Goal: Complete application form: Complete application form

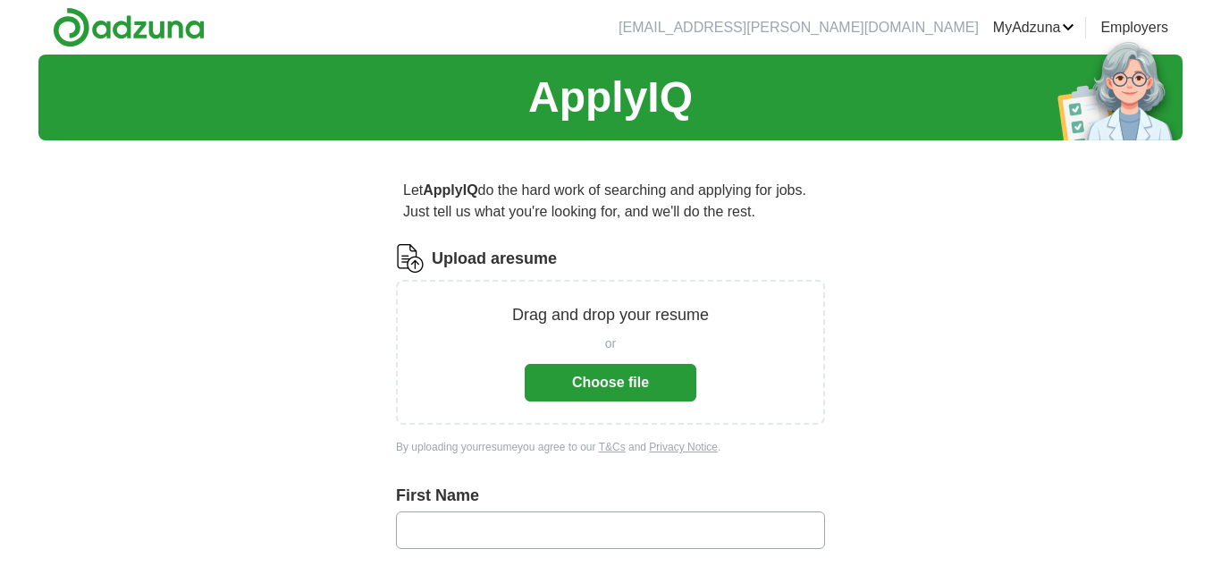
scroll to position [76, 0]
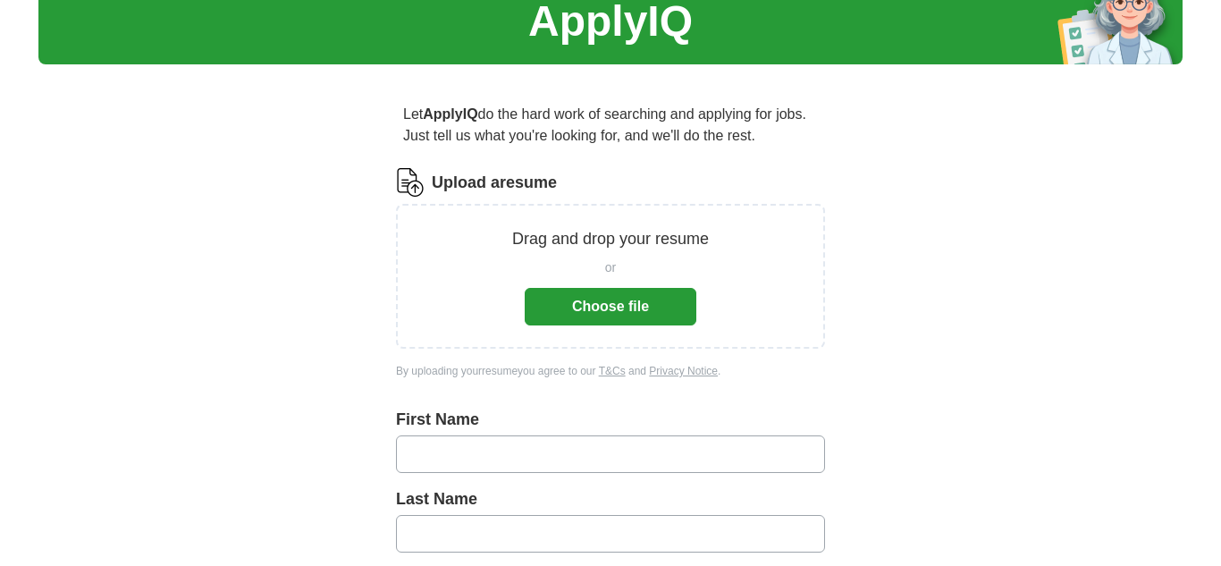
click at [611, 307] on button "Choose file" at bounding box center [611, 307] width 172 height 38
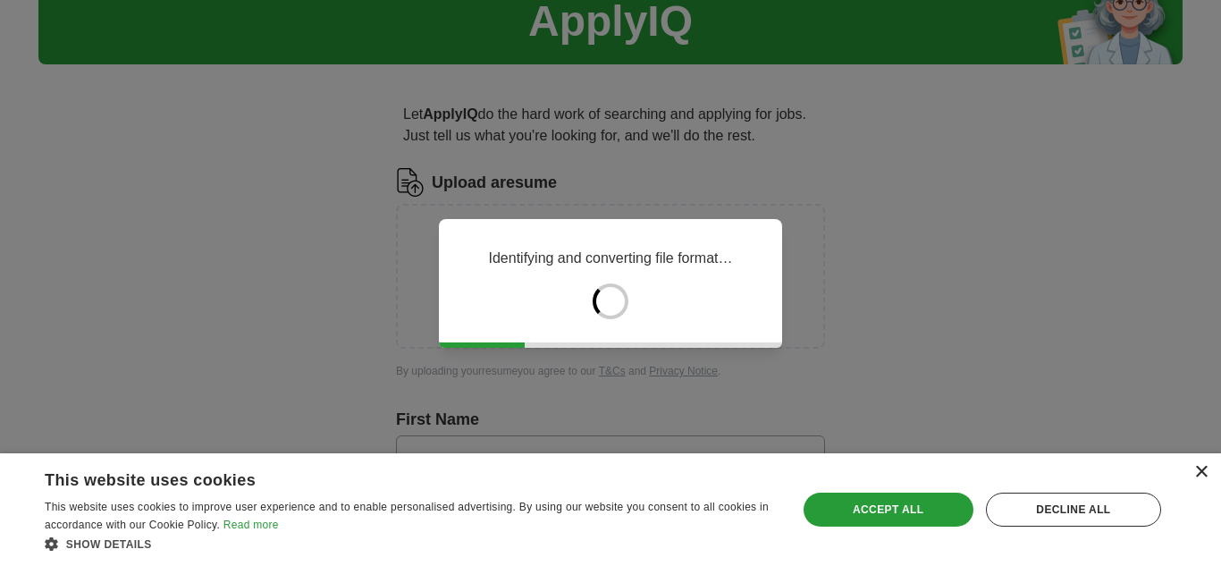
click at [1200, 476] on div "×" at bounding box center [1200, 472] width 13 height 13
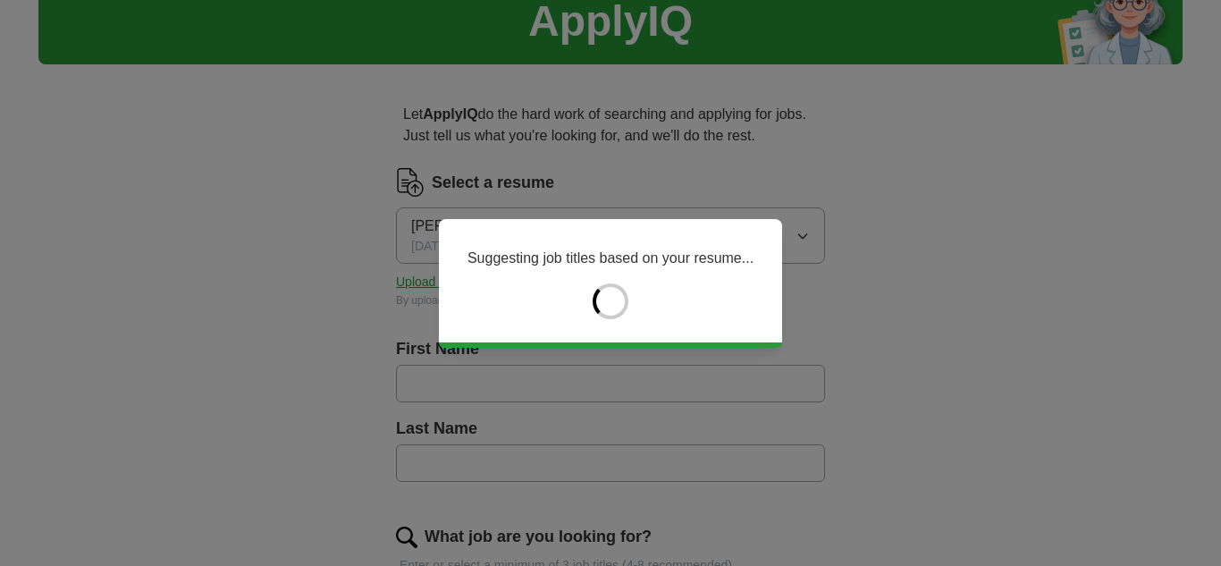
type input "******"
type input "*****"
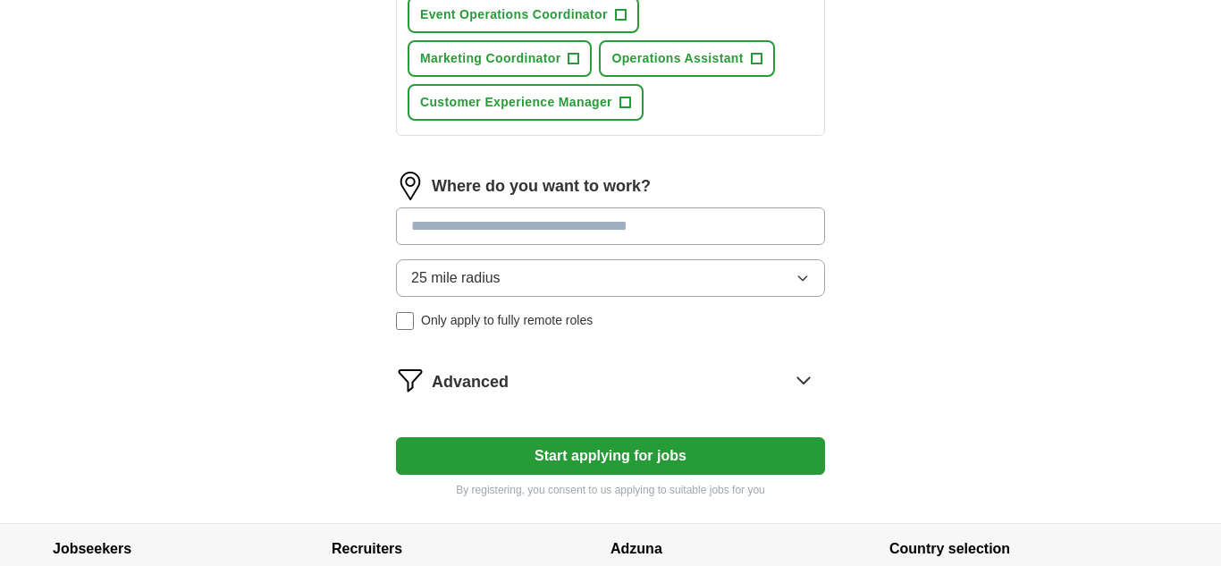
scroll to position [929, 0]
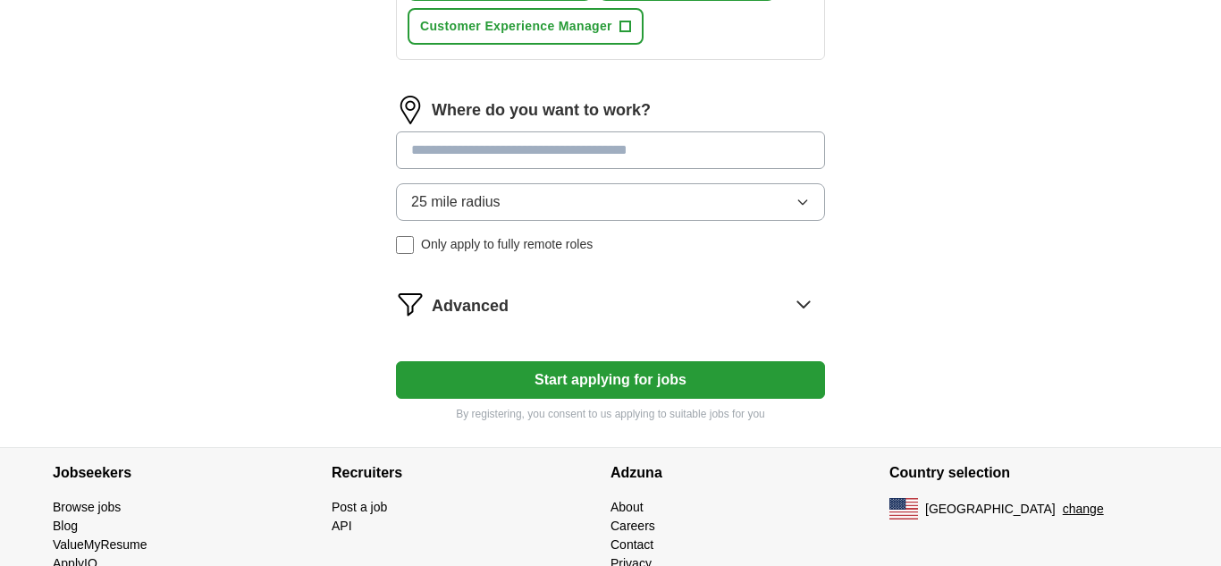
click at [599, 399] on button "Start applying for jobs" at bounding box center [610, 380] width 429 height 38
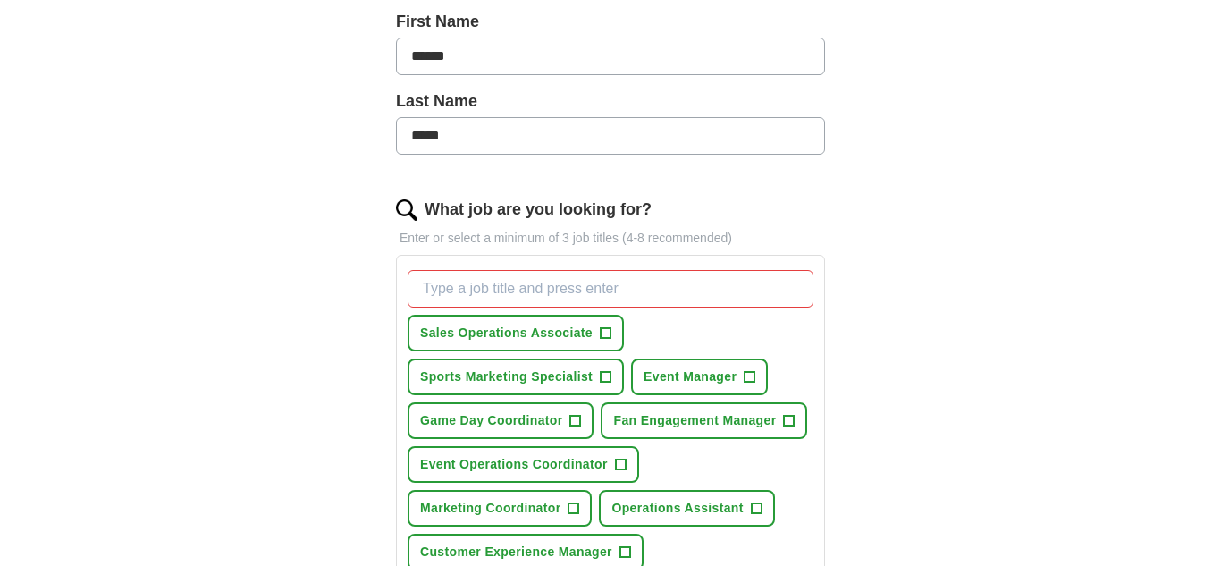
scroll to position [406, 0]
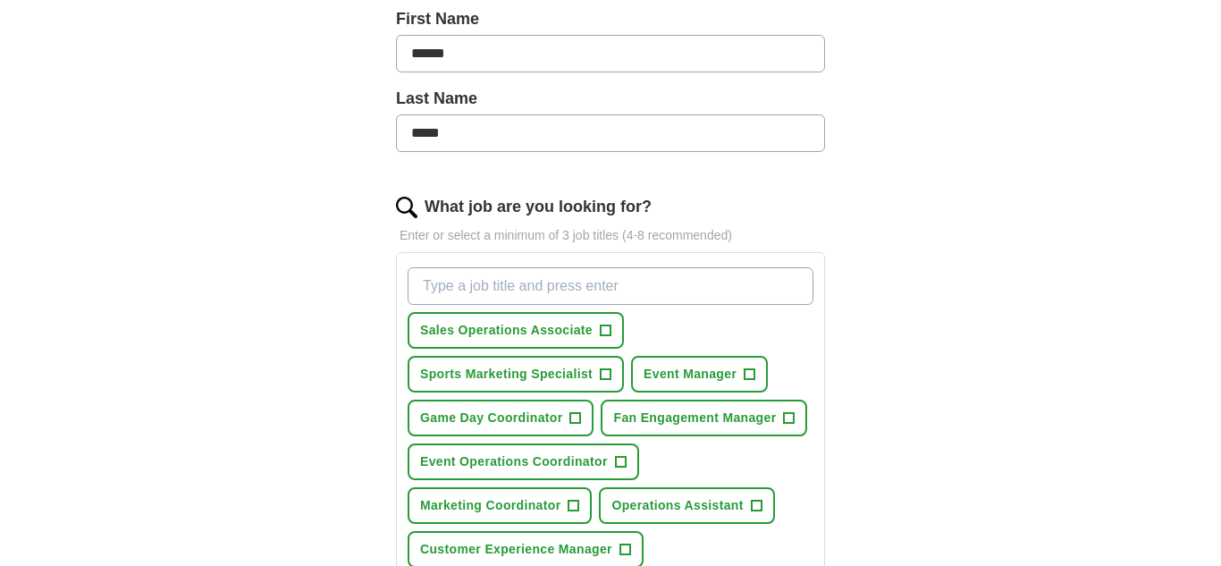
click at [594, 291] on input "What job are you looking for?" at bounding box center [611, 286] width 406 height 38
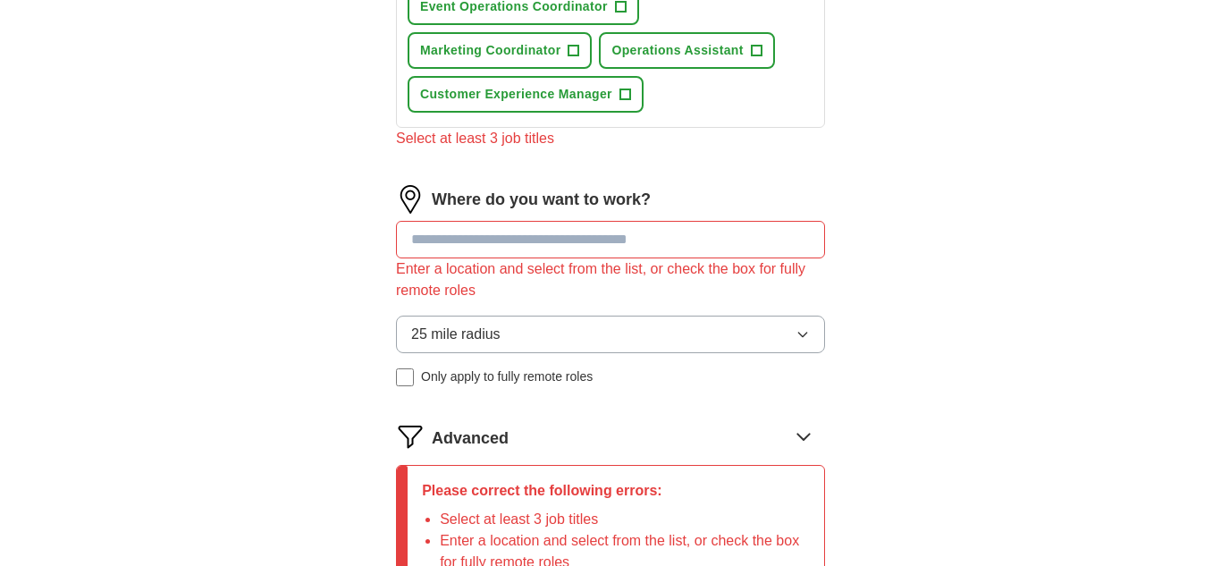
scroll to position [882, 0]
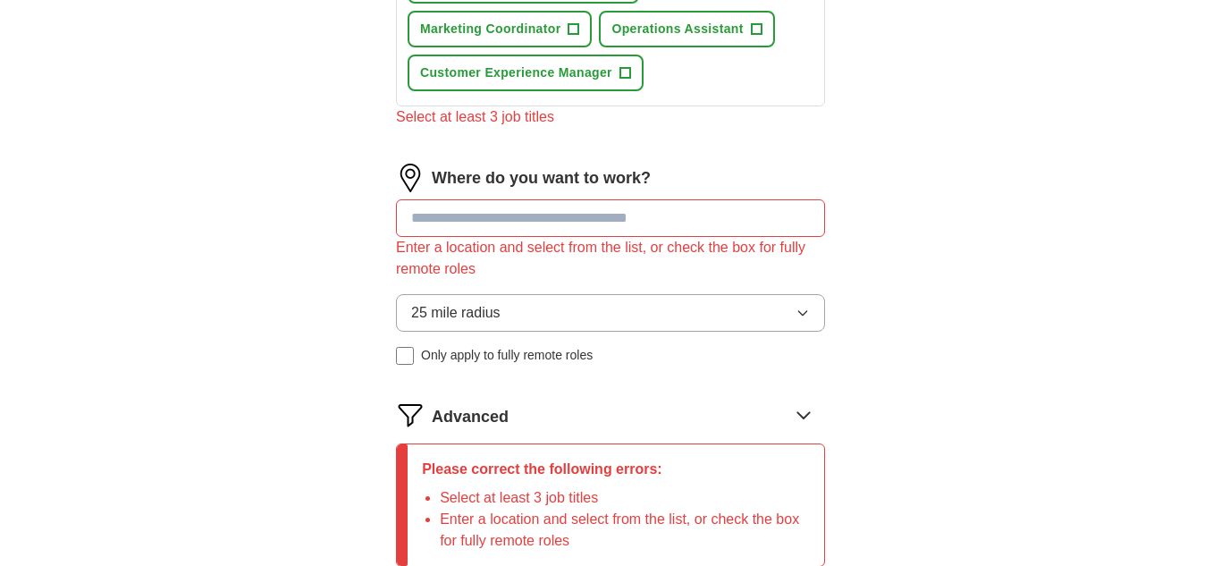
type input "recreation leader/ guest services"
click at [519, 237] on input at bounding box center [610, 218] width 429 height 38
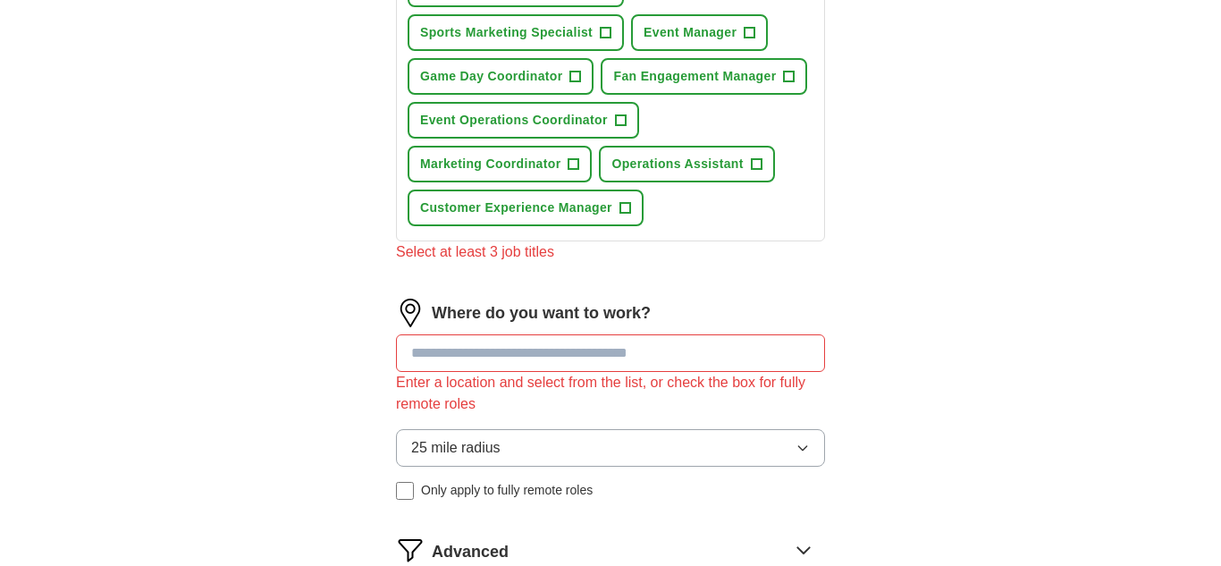
scroll to position [726, 0]
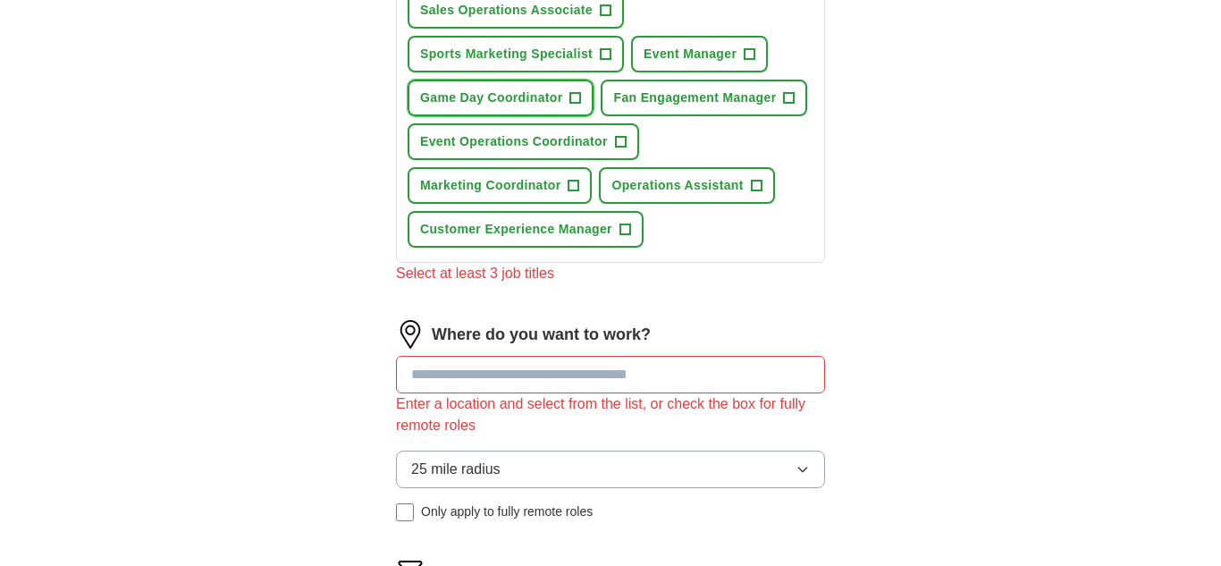
click at [578, 97] on span "+" at bounding box center [575, 98] width 11 height 14
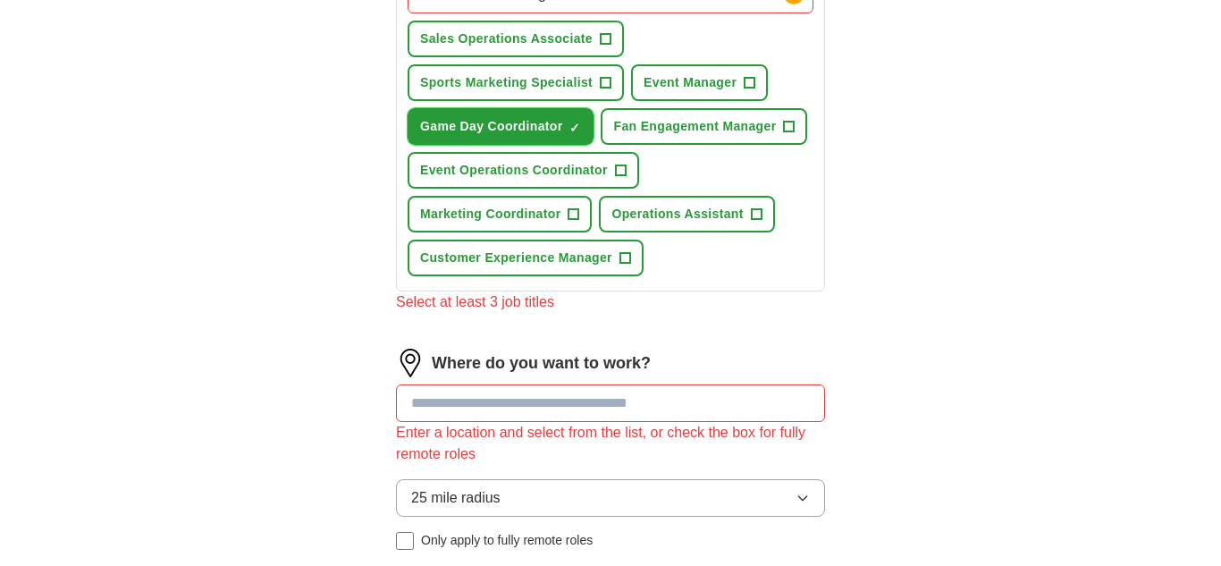
scroll to position [696, 0]
click at [605, 84] on span "+" at bounding box center [606, 84] width 11 height 14
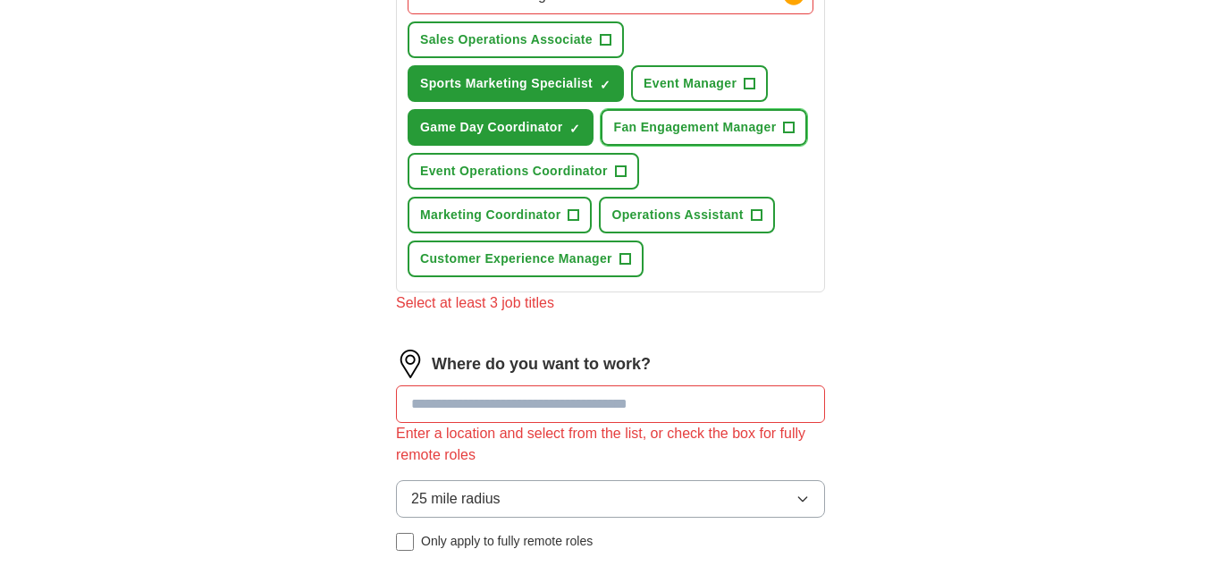
click at [784, 135] on span "+" at bounding box center [789, 128] width 11 height 14
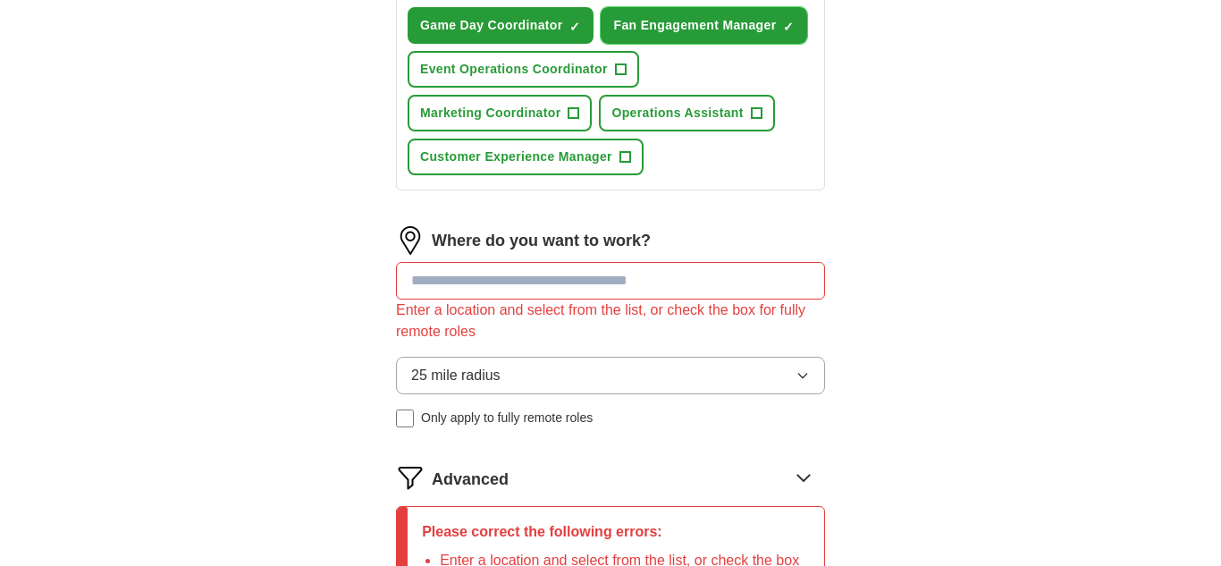
scroll to position [794, 0]
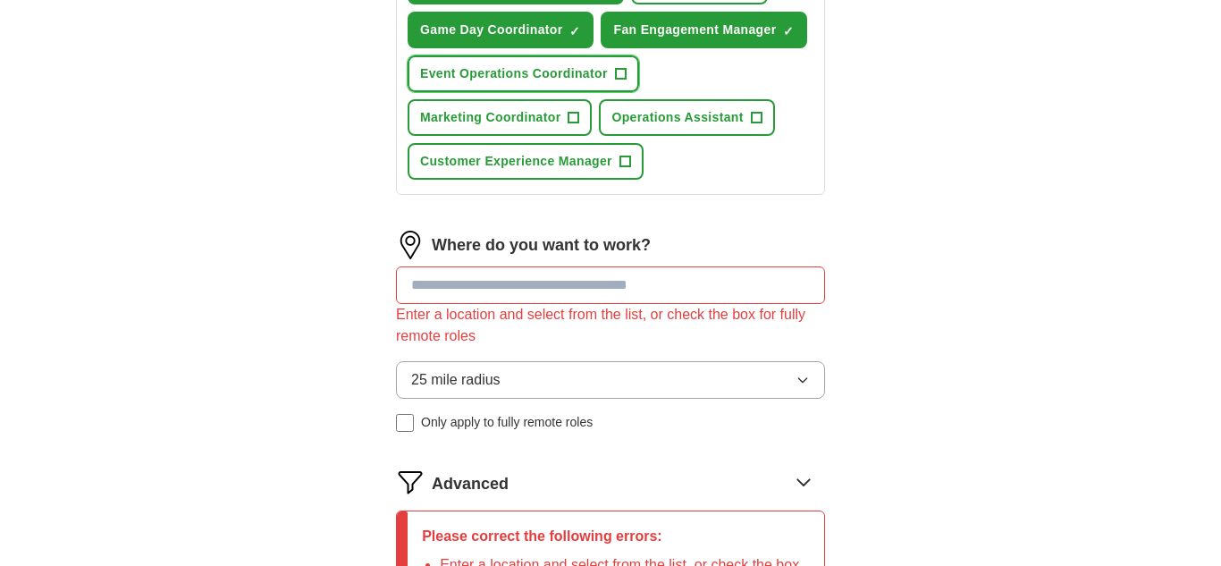
click at [620, 81] on span "+" at bounding box center [620, 74] width 11 height 14
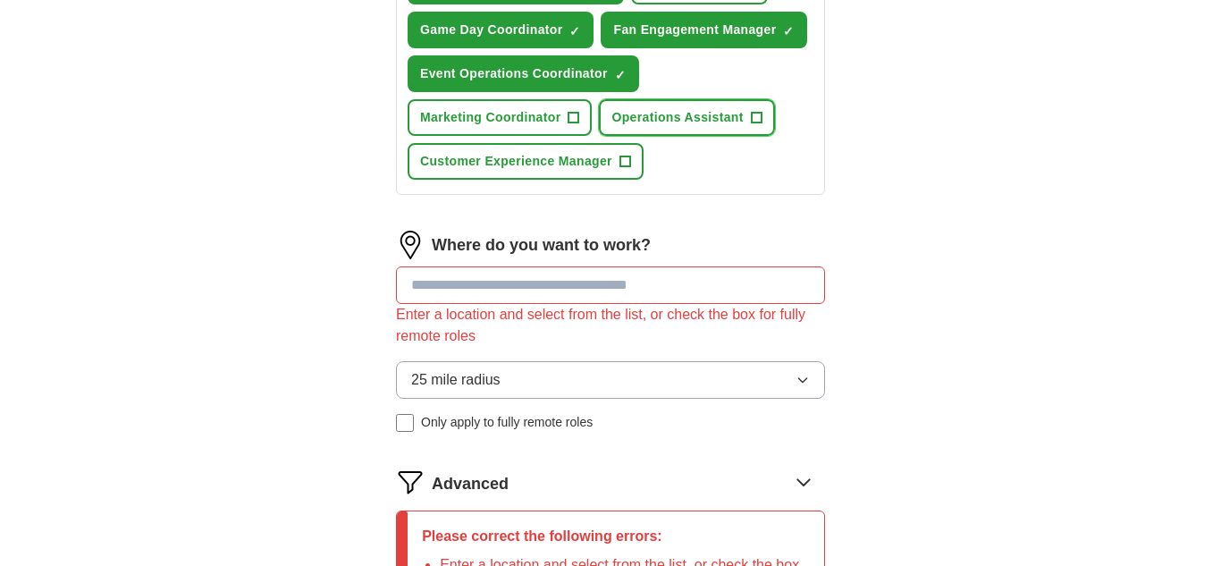
click at [756, 136] on button "Operations Assistant +" at bounding box center [686, 117] width 175 height 37
click at [627, 169] on span "+" at bounding box center [625, 162] width 11 height 14
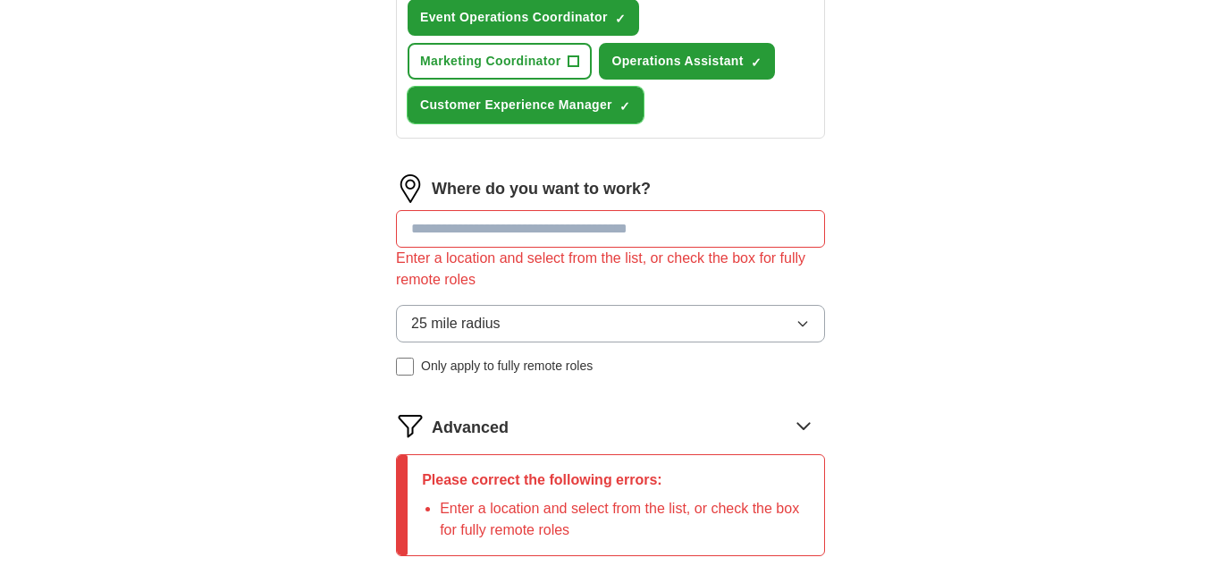
scroll to position [886, 0]
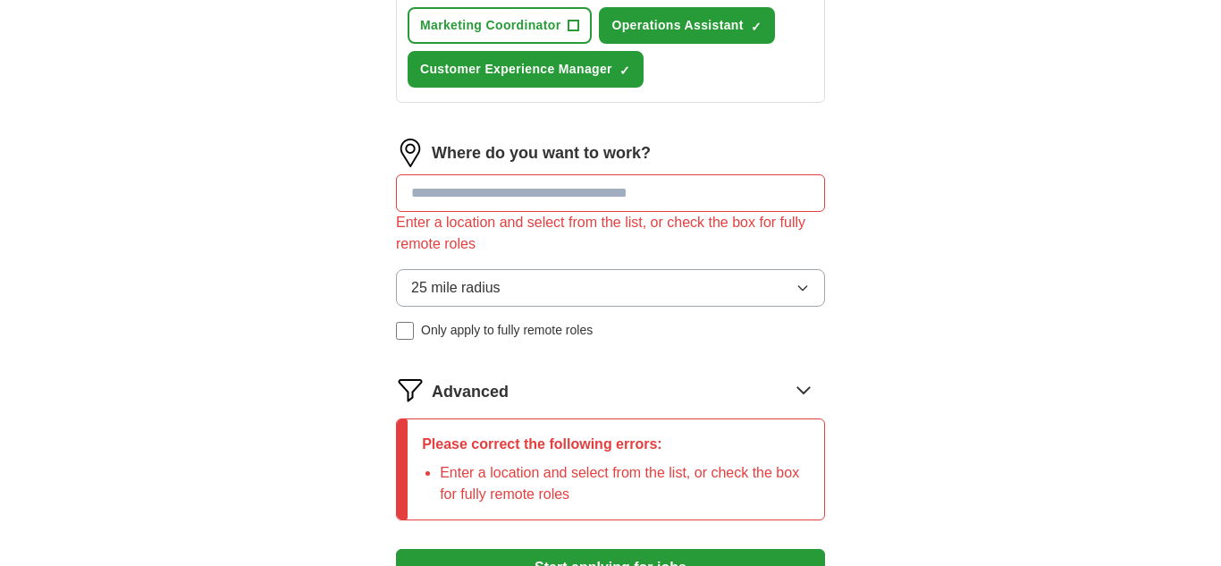
click at [496, 212] on input at bounding box center [610, 193] width 429 height 38
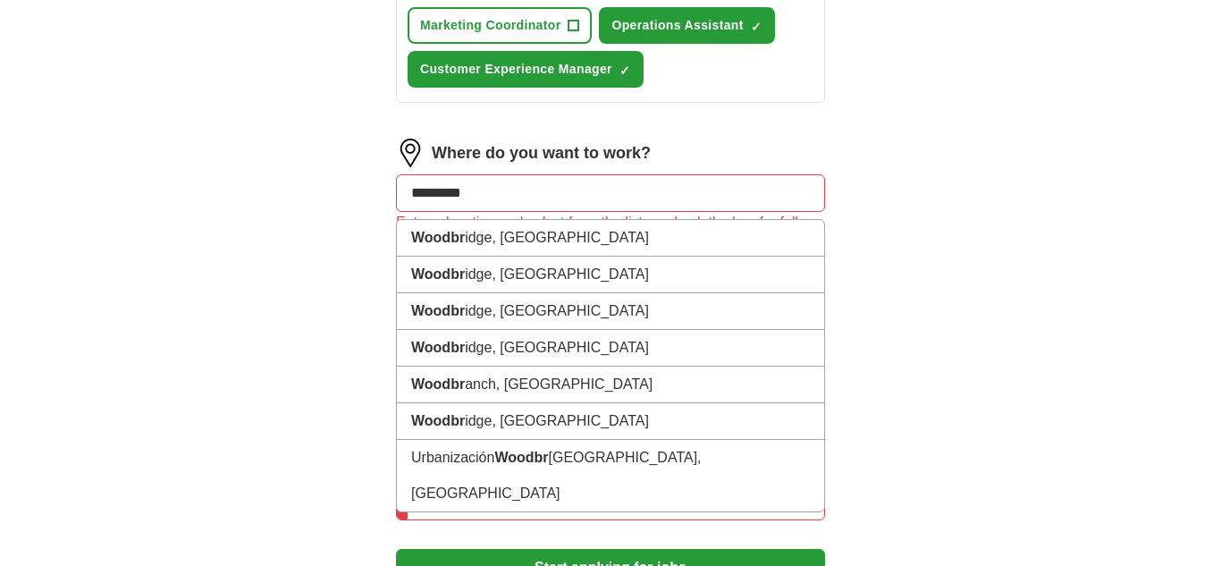
type input "**********"
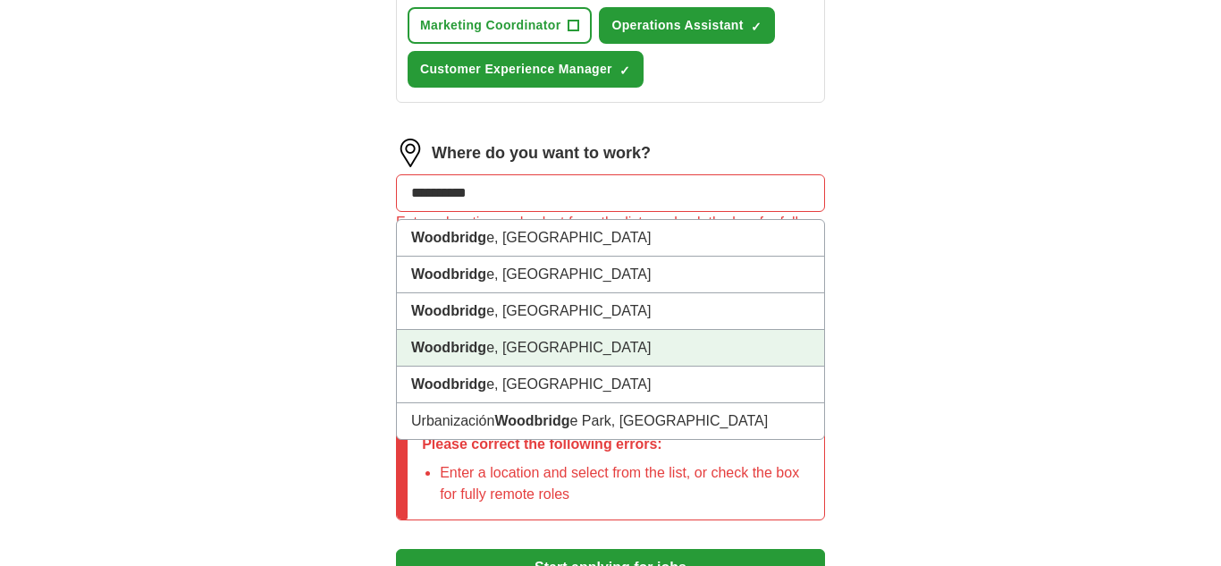
click at [529, 367] on li "Woodbridg e, [GEOGRAPHIC_DATA]" at bounding box center [610, 348] width 427 height 37
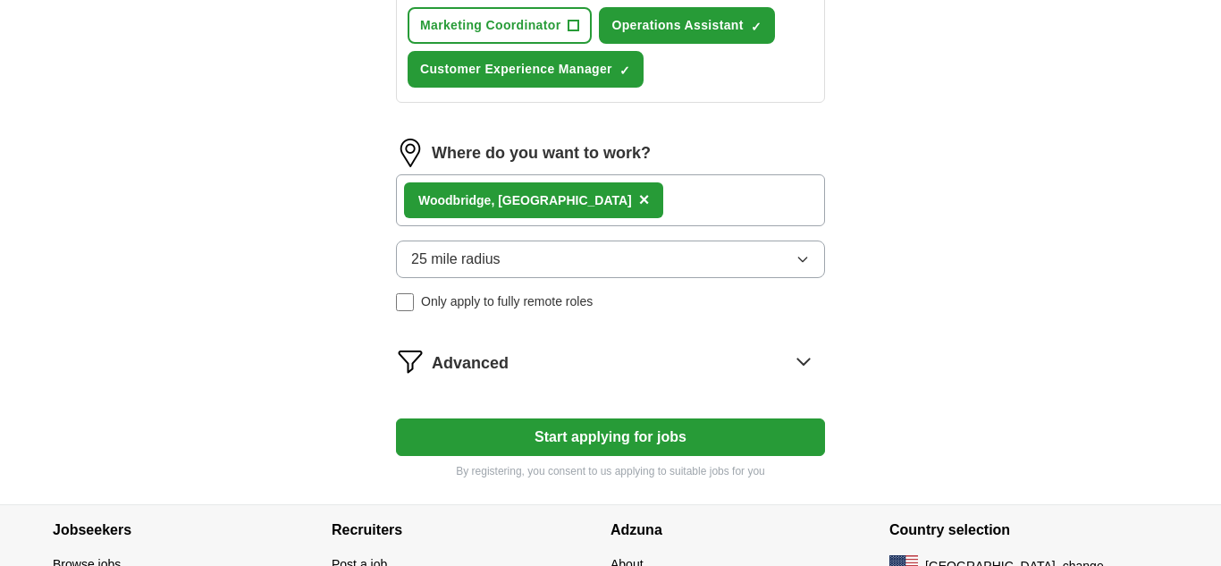
click at [598, 456] on button "Start applying for jobs" at bounding box center [610, 437] width 429 height 38
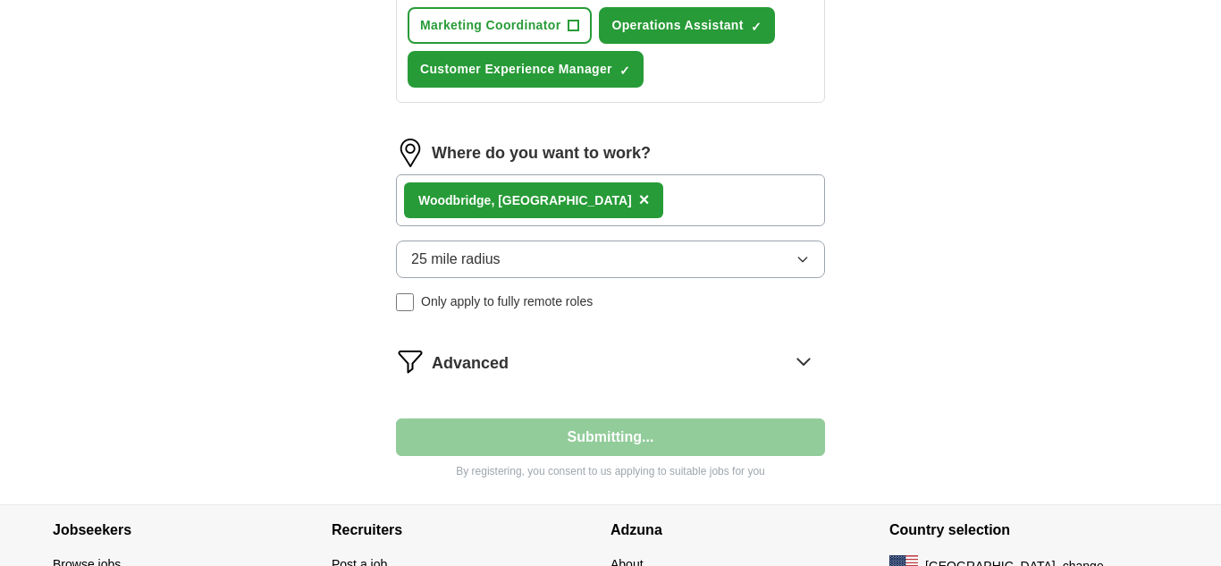
select select "**"
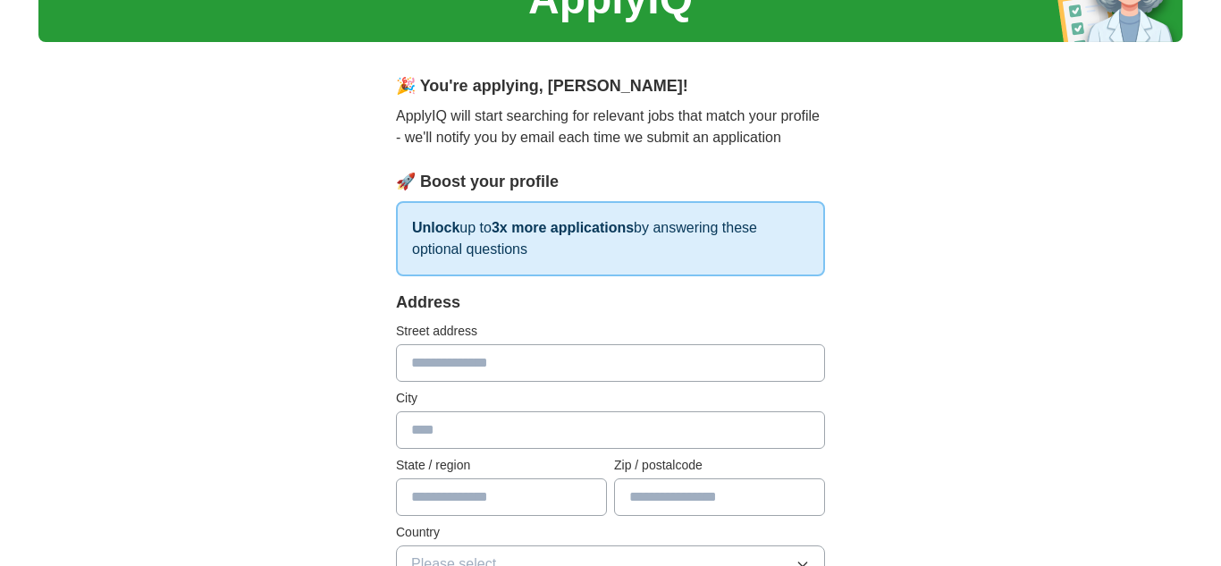
scroll to position [269, 0]
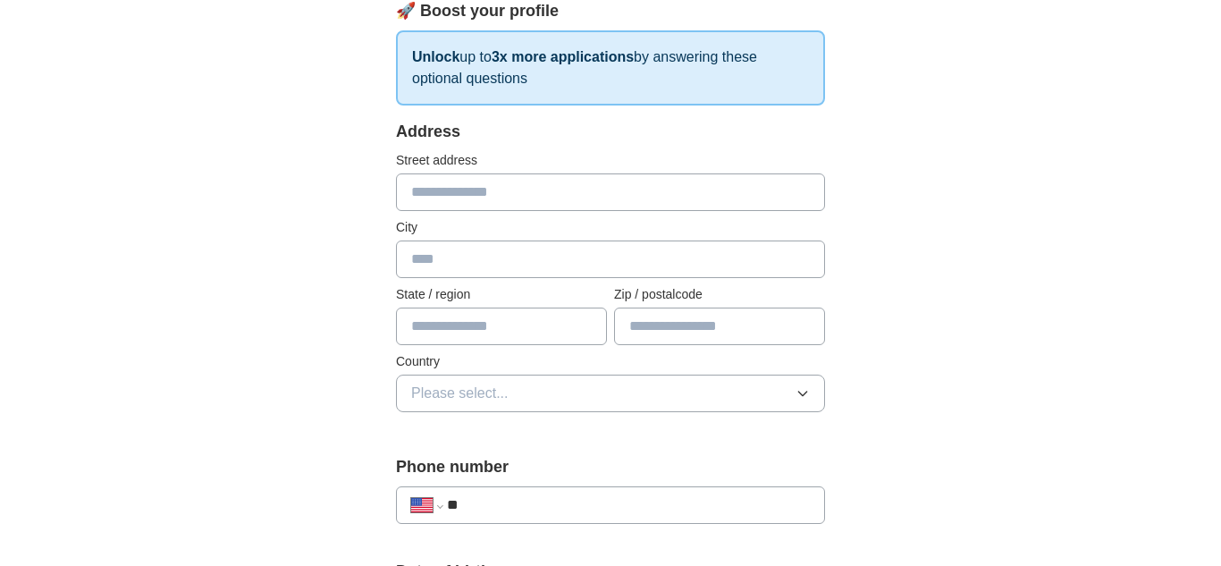
click at [542, 190] on input "text" at bounding box center [610, 192] width 429 height 38
type input "**********"
type input "**"
type input "*****"
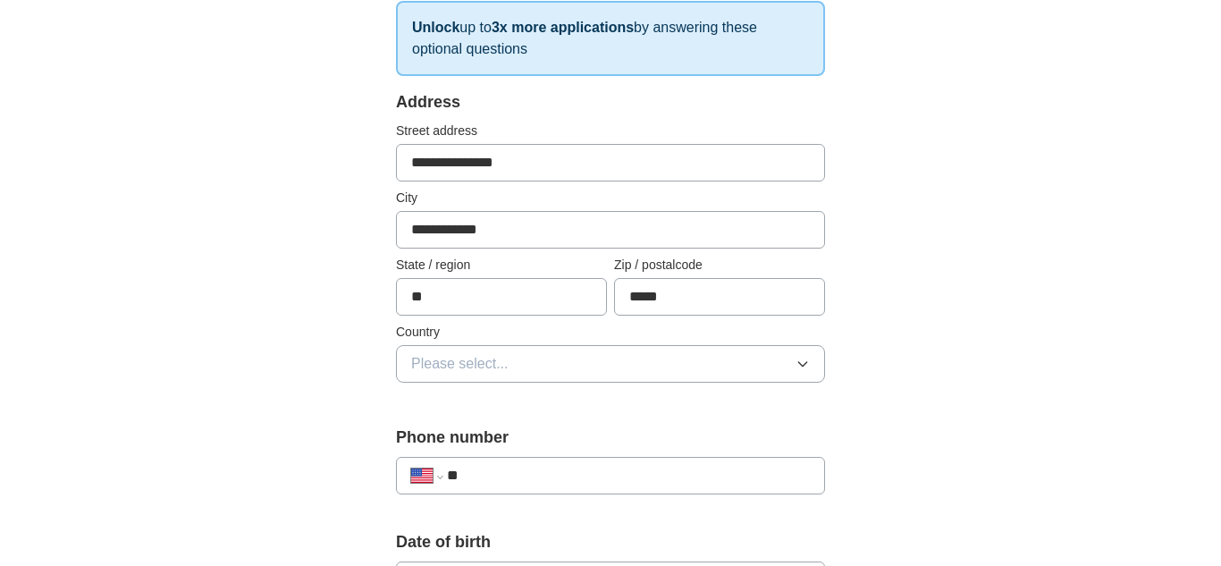
scroll to position [438, 0]
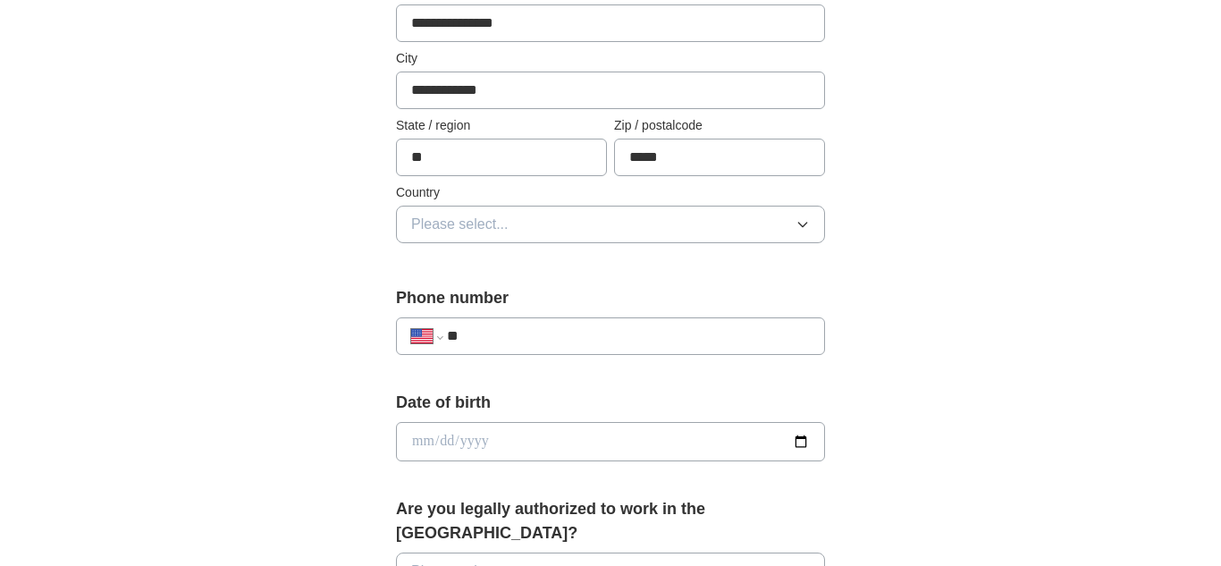
click at [557, 337] on input "**" at bounding box center [628, 335] width 363 height 21
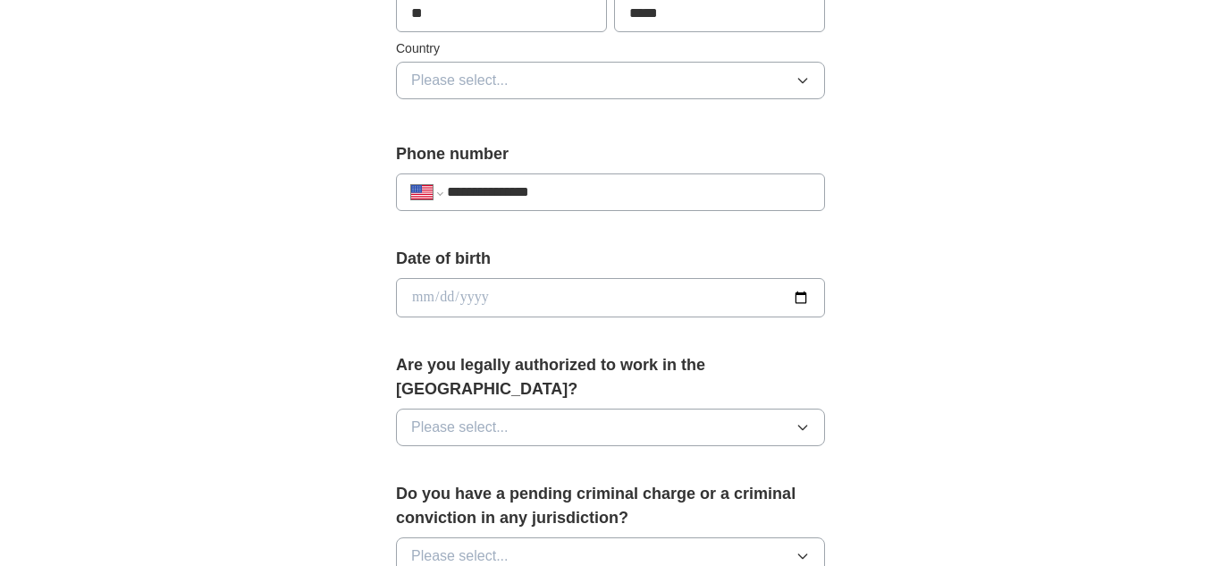
scroll to position [625, 0]
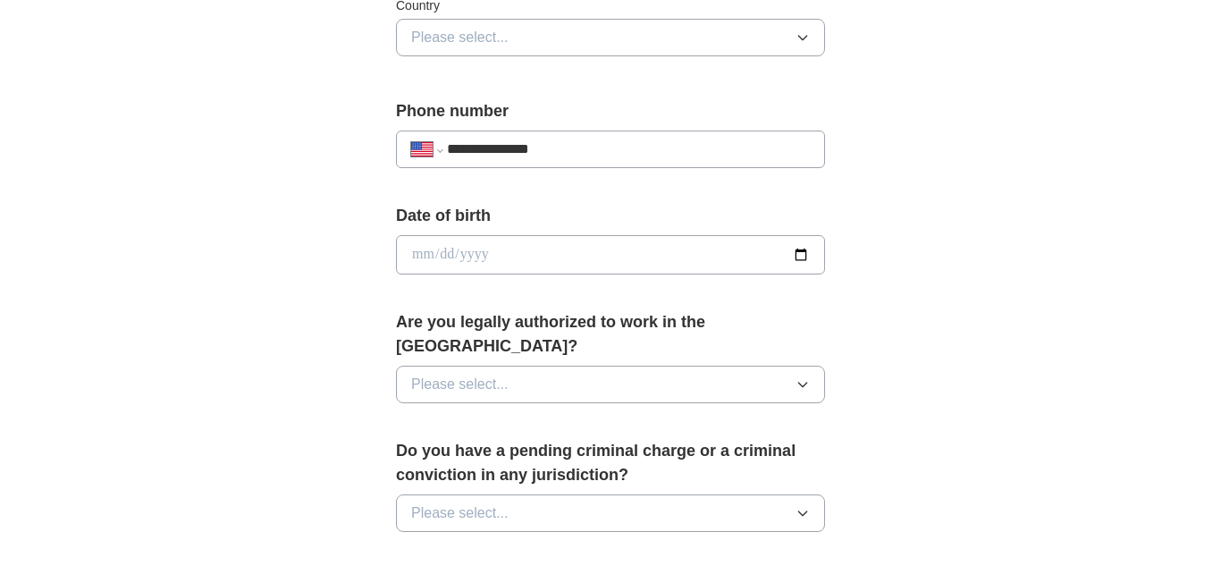
type input "**********"
click at [686, 249] on input "date" at bounding box center [610, 254] width 429 height 39
type input "**********"
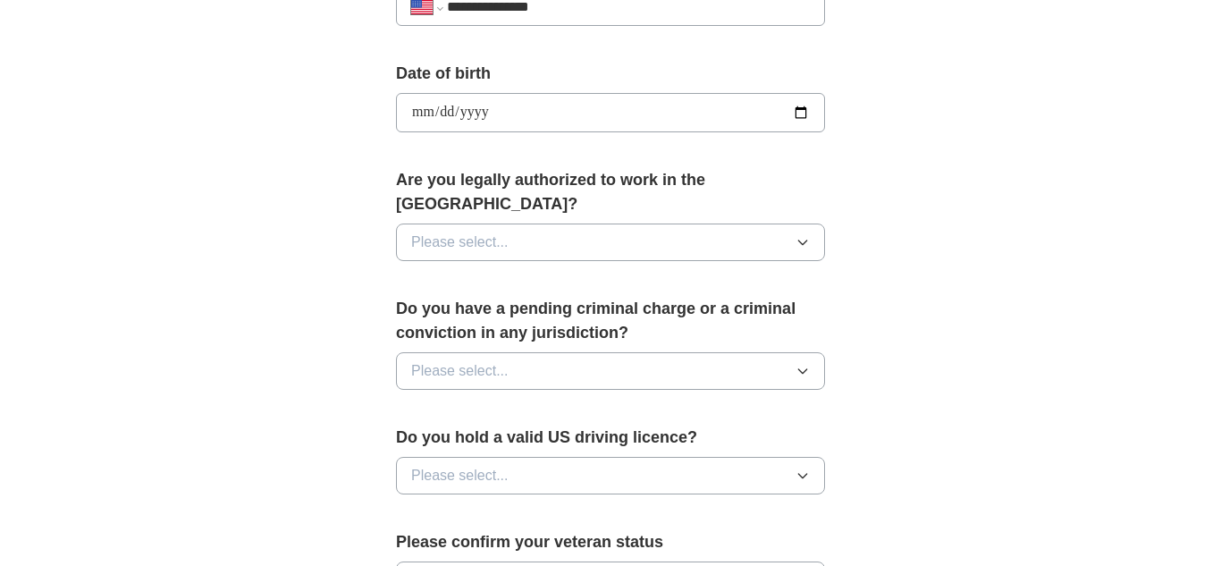
scroll to position [775, 0]
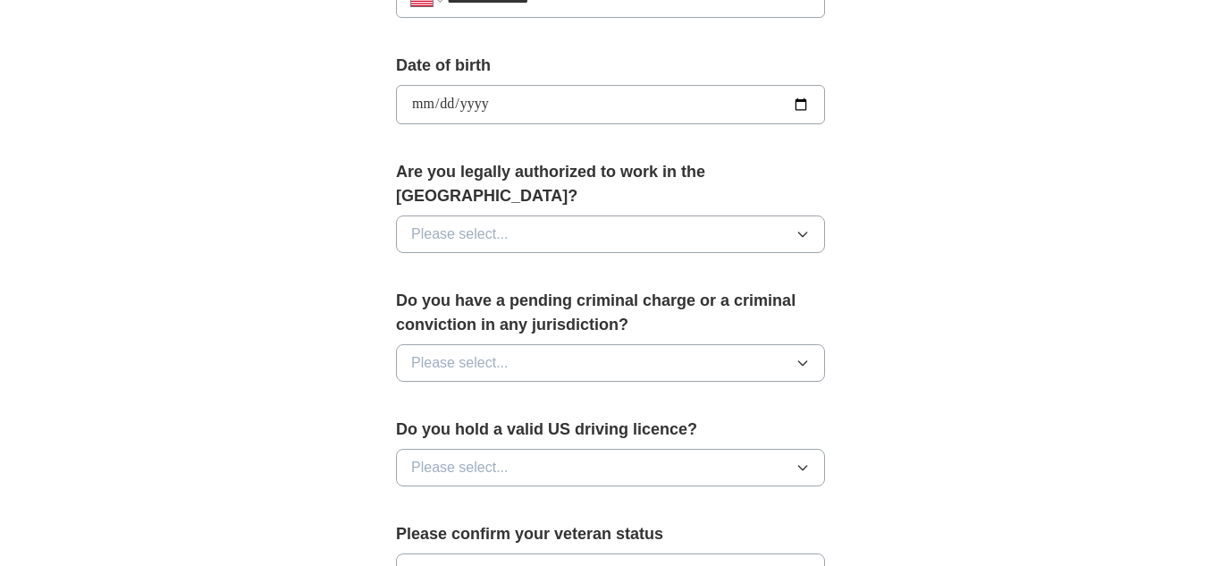
click at [540, 226] on button "Please select..." at bounding box center [610, 234] width 429 height 38
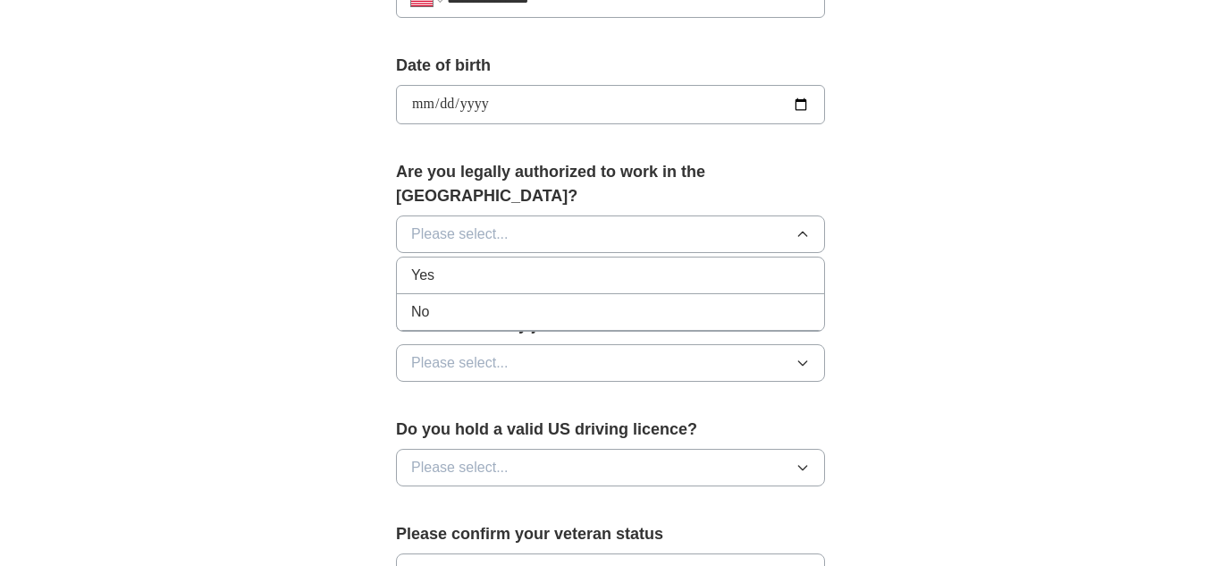
click at [496, 265] on div "Yes" at bounding box center [610, 275] width 399 height 21
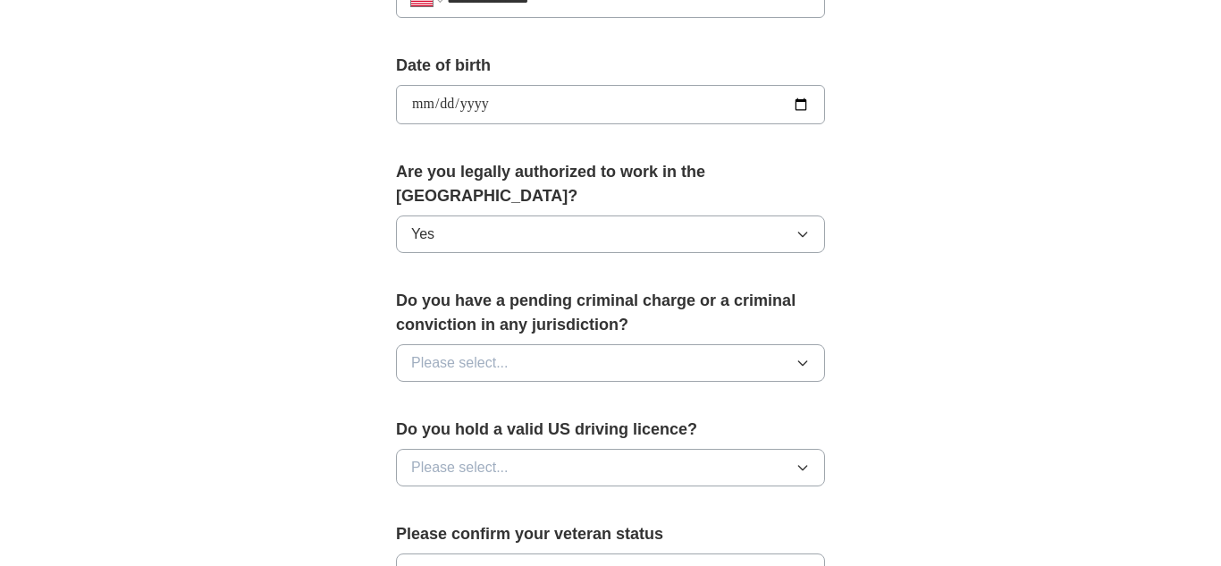
click at [561, 349] on button "Please select..." at bounding box center [610, 363] width 429 height 38
click at [509, 430] on div "No" at bounding box center [610, 440] width 399 height 21
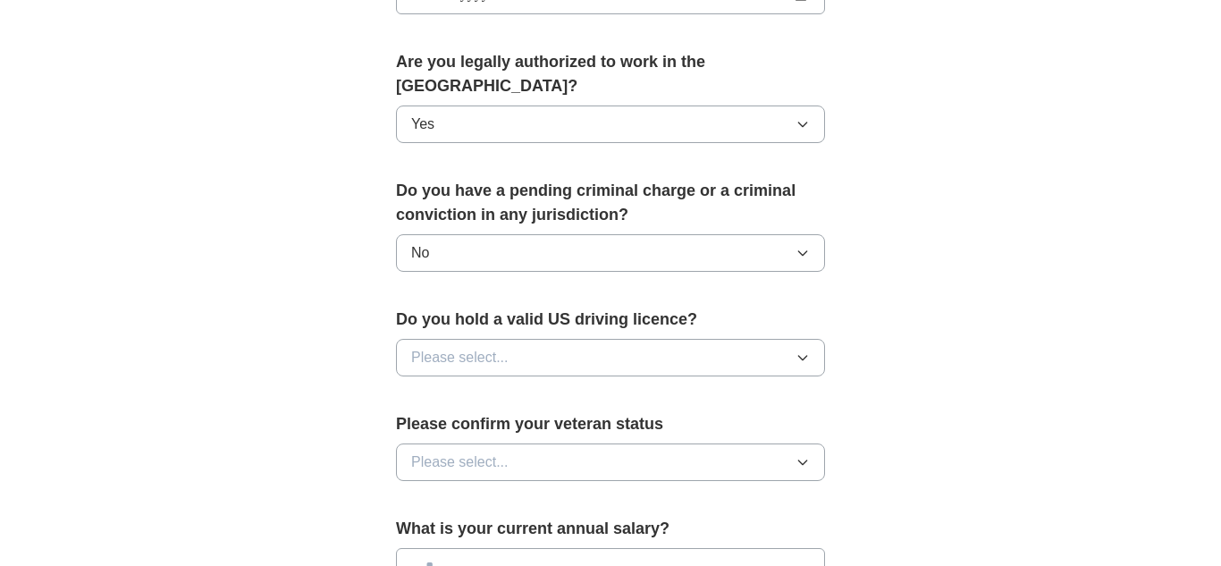
scroll to position [888, 0]
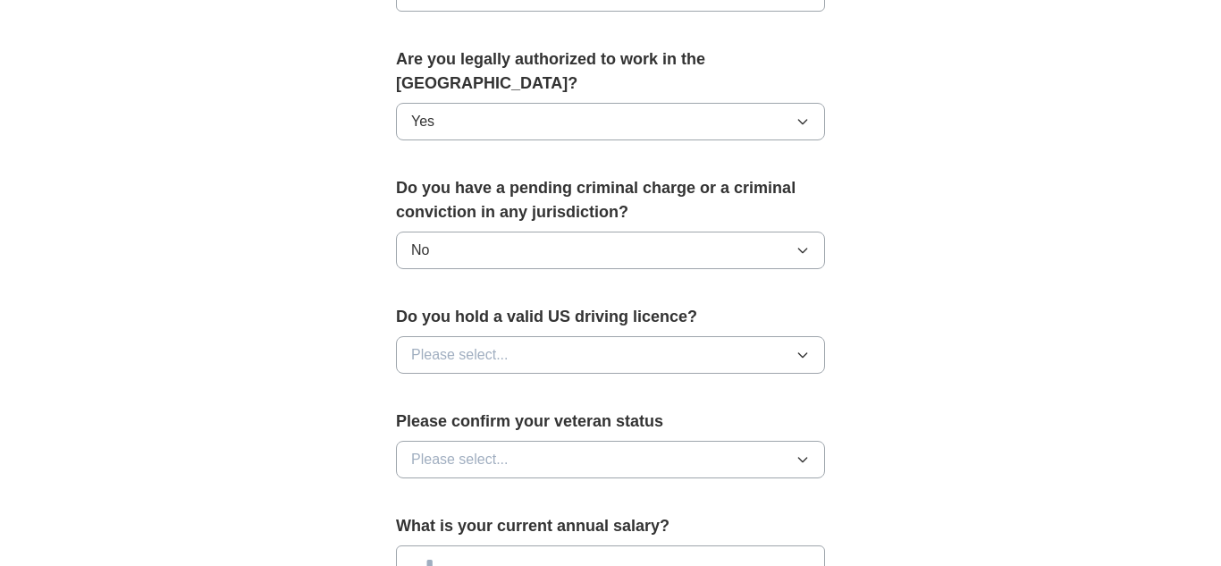
click at [505, 344] on span "Please select..." at bounding box center [459, 354] width 97 height 21
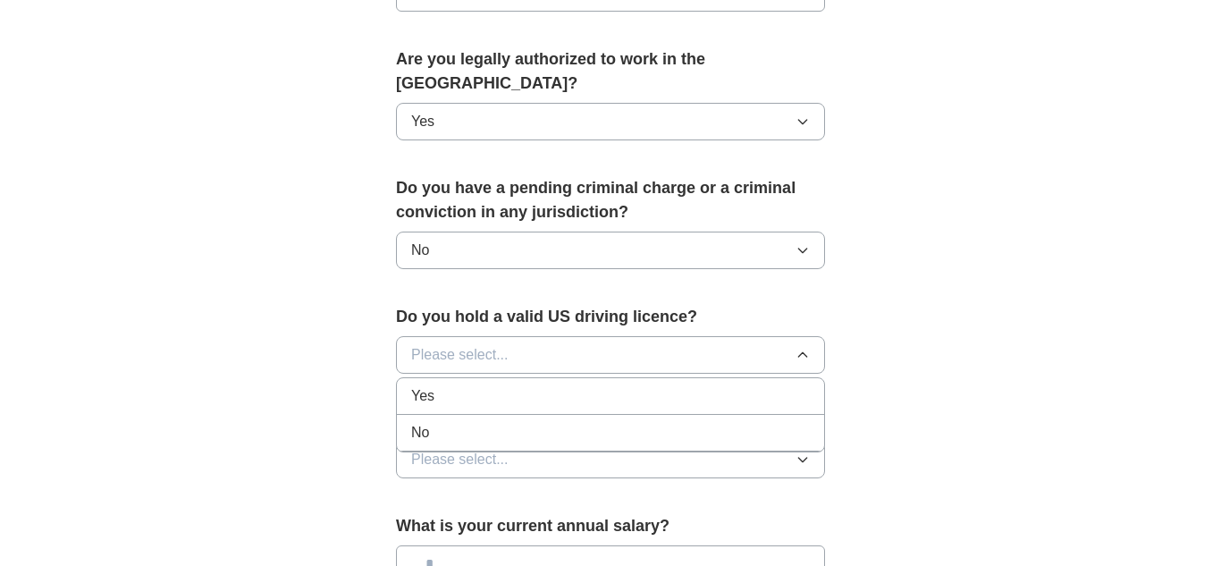
click at [447, 385] on div "Yes" at bounding box center [610, 395] width 399 height 21
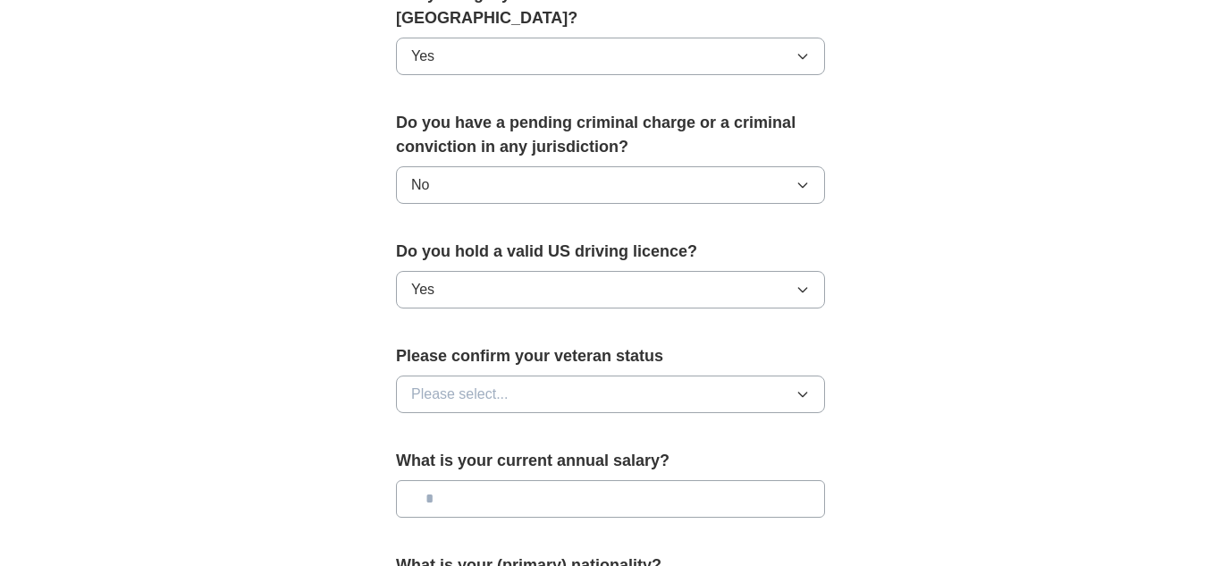
scroll to position [973, 0]
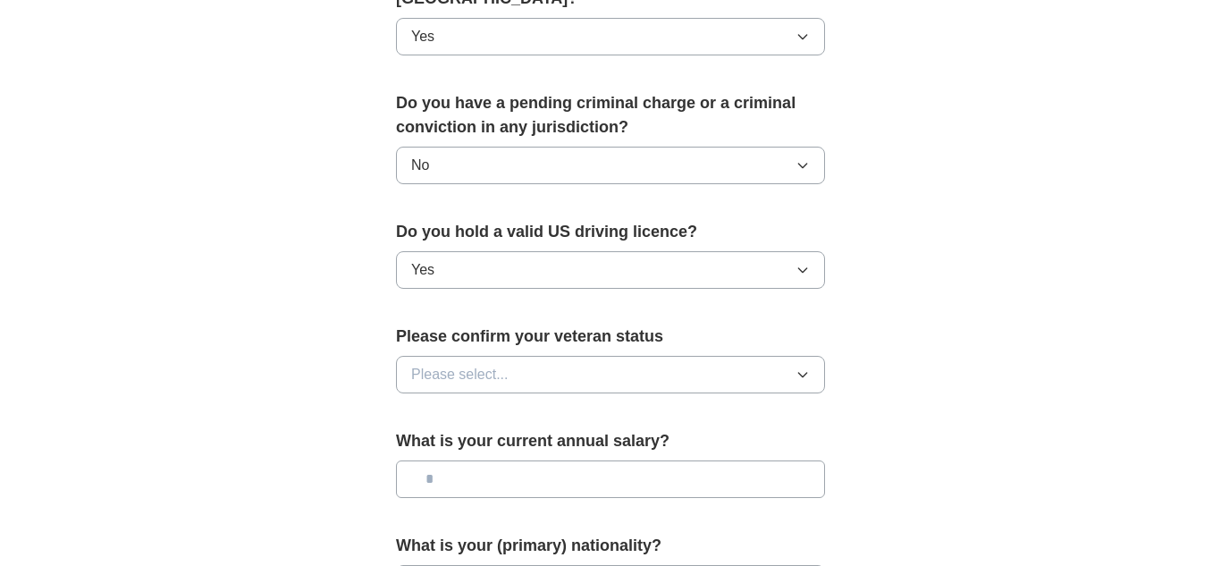
click at [597, 356] on button "Please select..." at bounding box center [610, 375] width 429 height 38
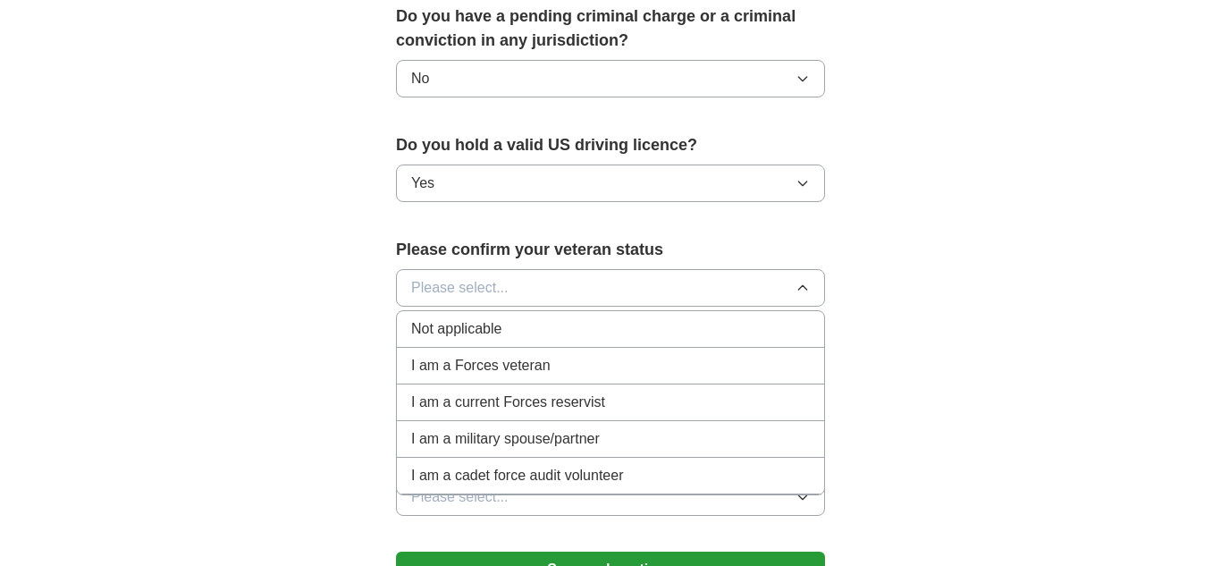
scroll to position [1063, 0]
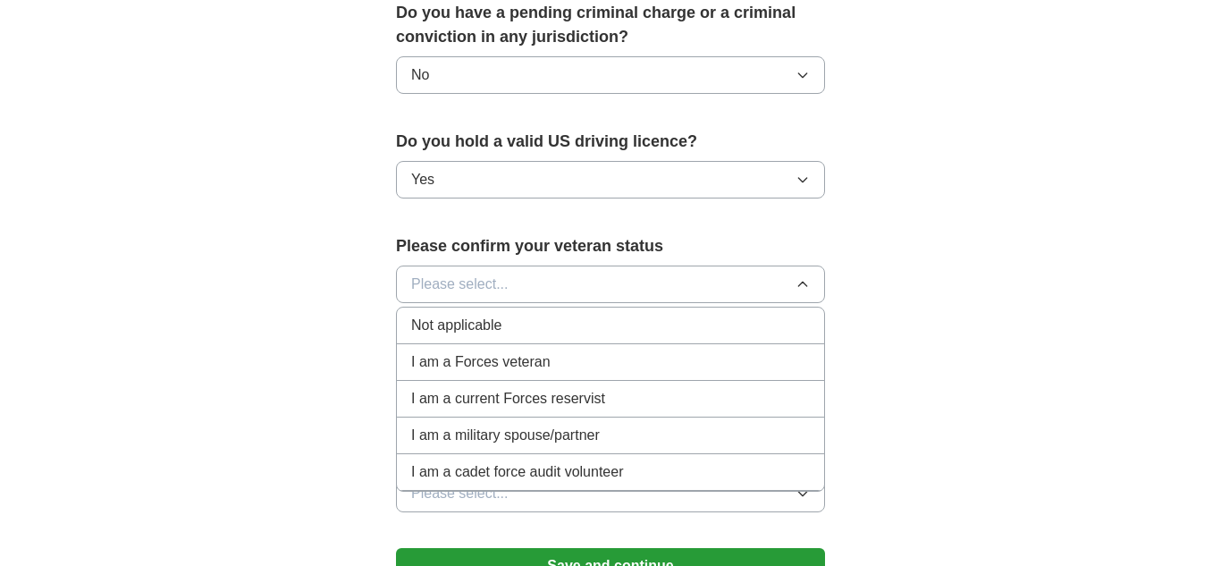
click at [521, 315] on div "Not applicable" at bounding box center [610, 325] width 399 height 21
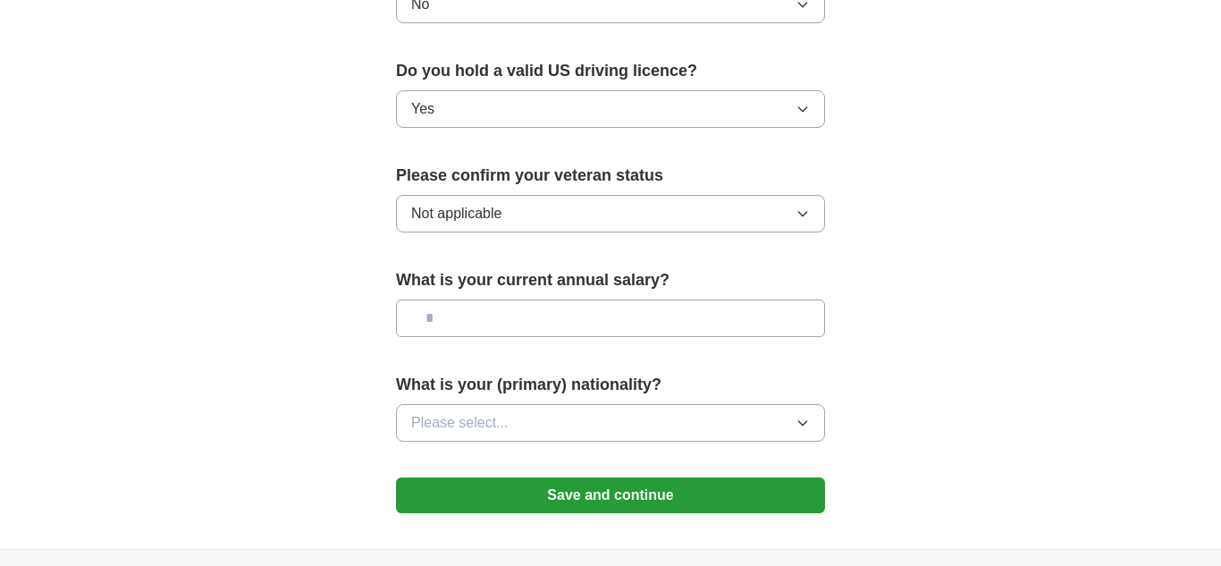
scroll to position [1145, 0]
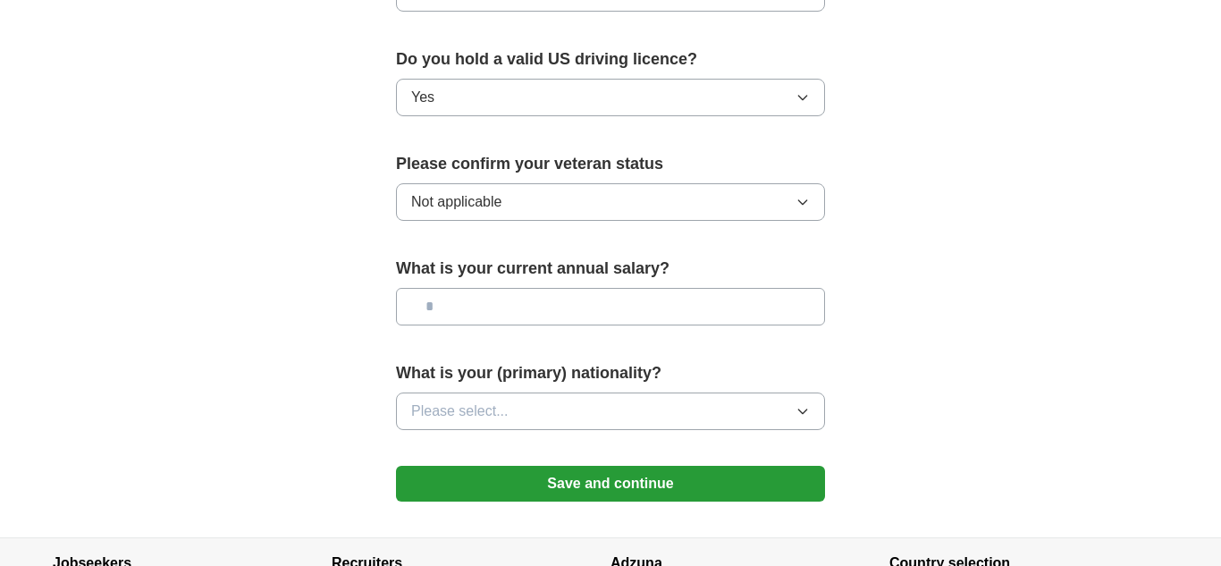
click at [516, 288] on input "text" at bounding box center [610, 307] width 429 height 38
type input "*******"
click at [486, 408] on div "What is your (primary) nationality? Please select..." at bounding box center [610, 402] width 429 height 83
click at [507, 401] on span "Please select..." at bounding box center [459, 411] width 97 height 21
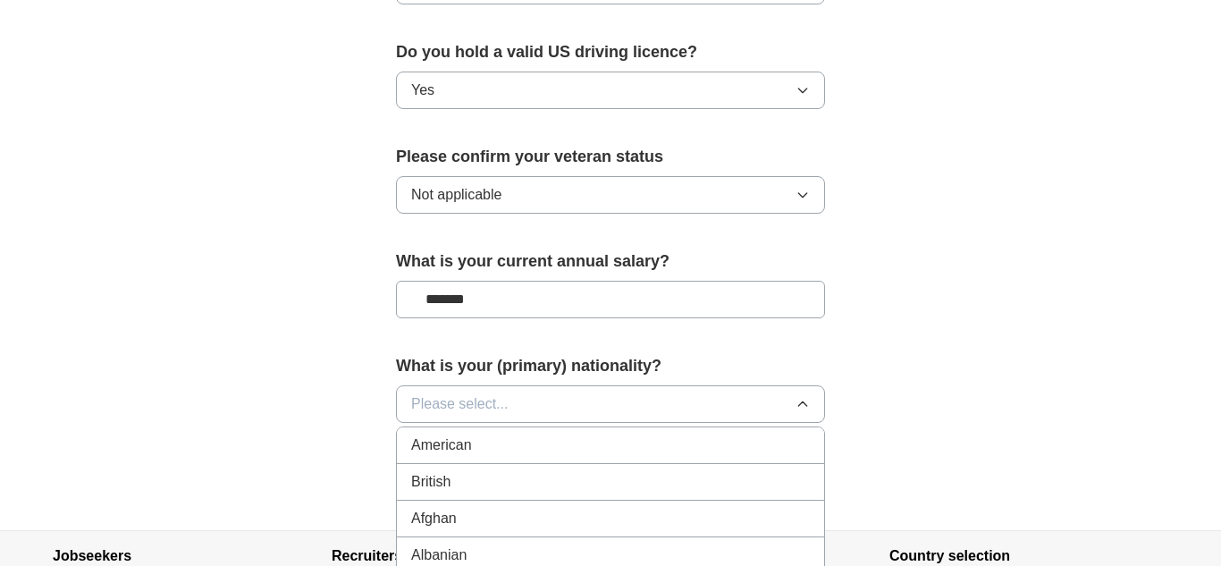
scroll to position [1154, 0]
click at [488, 433] on div "American" at bounding box center [610, 443] width 399 height 21
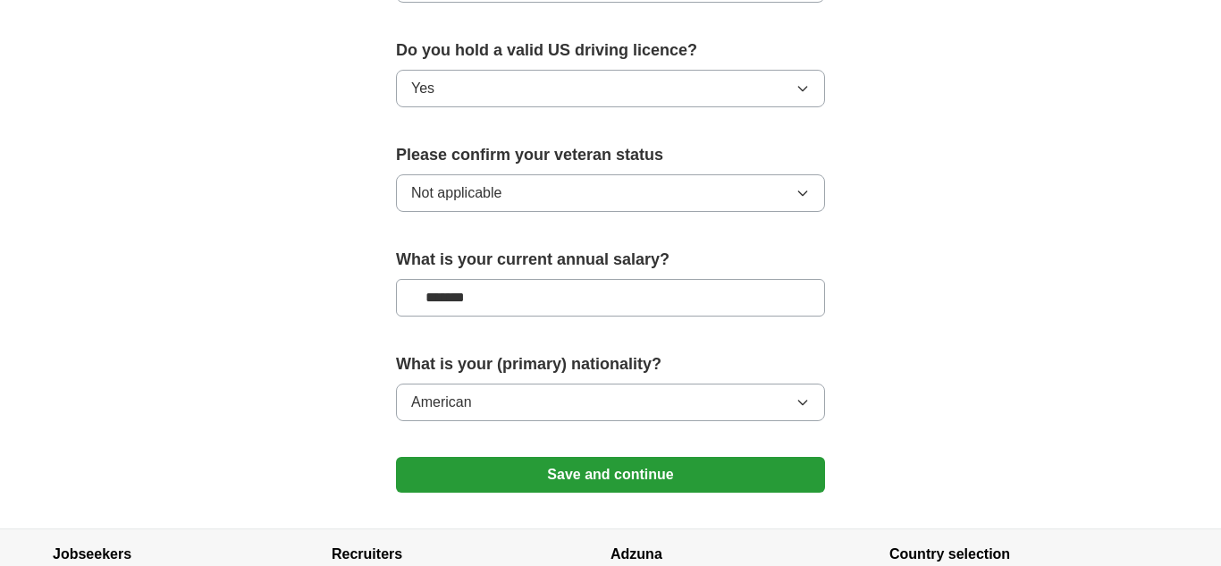
click at [567, 458] on button "Save and continue" at bounding box center [610, 475] width 429 height 36
